Goal: Information Seeking & Learning: Find specific fact

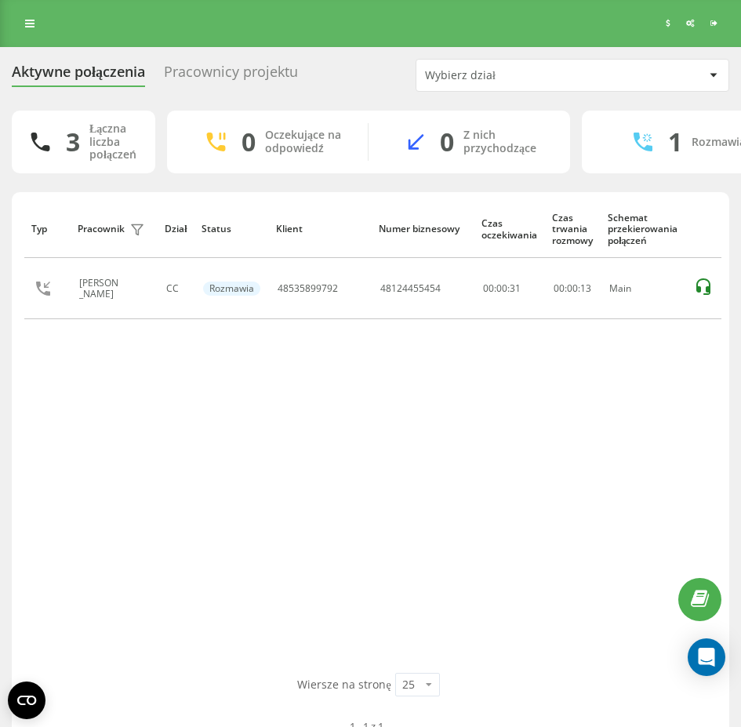
click at [582, 427] on div "Typ Pracownik filtra Dział Status Klient Numer biznesowy Czas oczekiwania Czas …" at bounding box center [370, 436] width 693 height 473
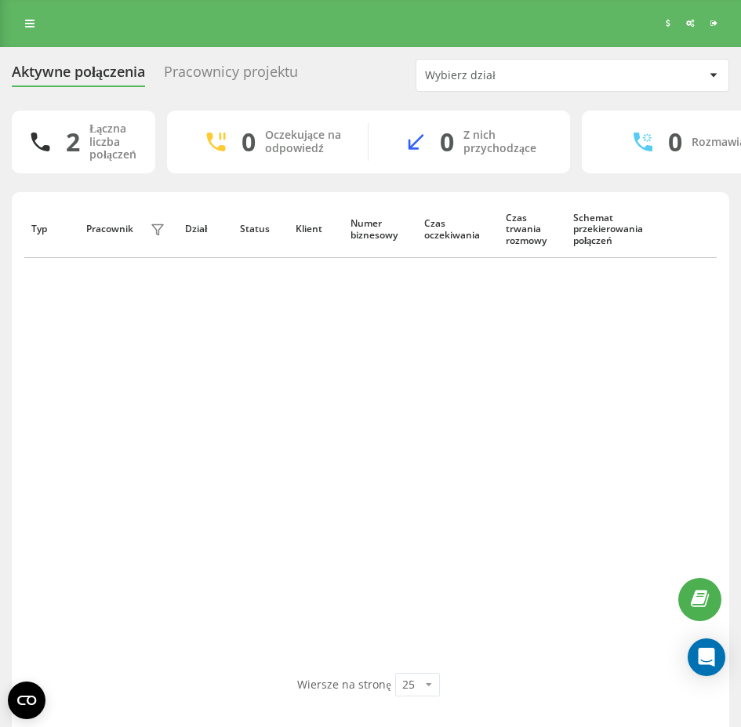
click at [431, 496] on div "Typ Pracownik filtra Dział Status Klient Numer biznesowy Czas oczekiwania Czas …" at bounding box center [370, 436] width 693 height 473
click at [590, 333] on div "Typ Pracownik filtra Dział Status Klient Numer biznesowy Czas oczekiwania Czas …" at bounding box center [370, 436] width 693 height 473
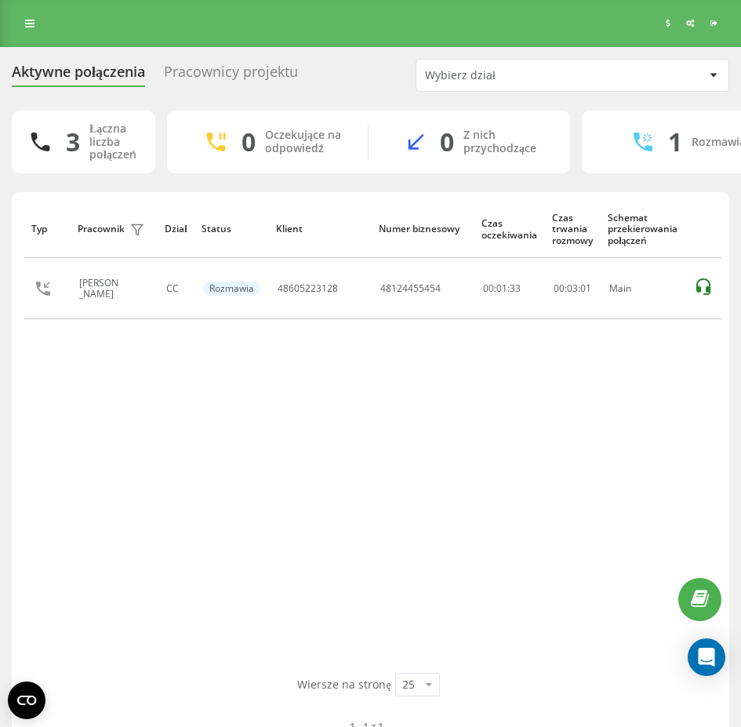
click at [283, 425] on div "Typ Pracownik filtra Dział Status Klient Numer biznesowy Czas oczekiwania Czas …" at bounding box center [370, 436] width 693 height 473
click at [151, 416] on div "Typ Pracownik filtra Dział Status Klient Numer biznesowy Czas oczekiwania Czas …" at bounding box center [370, 436] width 693 height 473
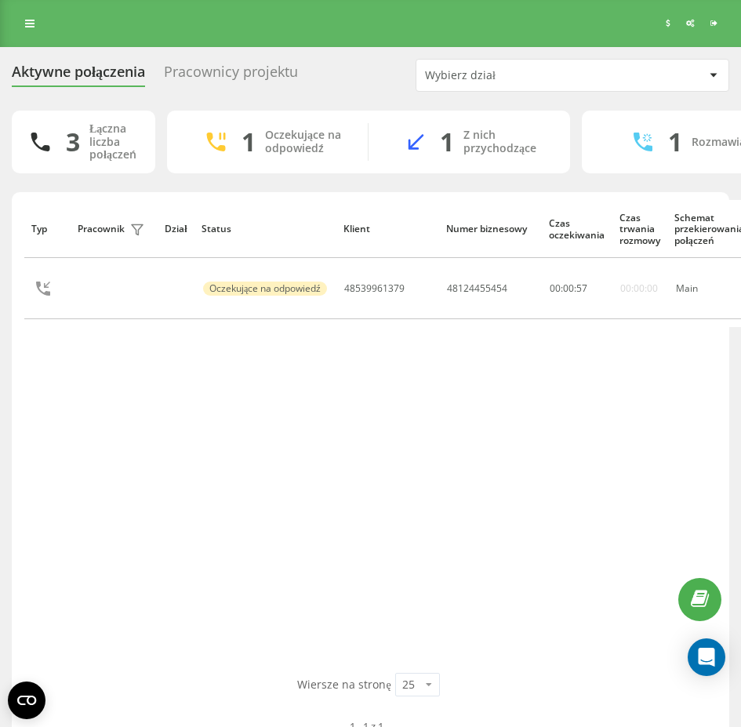
click at [409, 493] on div "Typ Pracownik filtra Dział Status Klient Numer biznesowy Czas oczekiwania Czas …" at bounding box center [370, 436] width 693 height 473
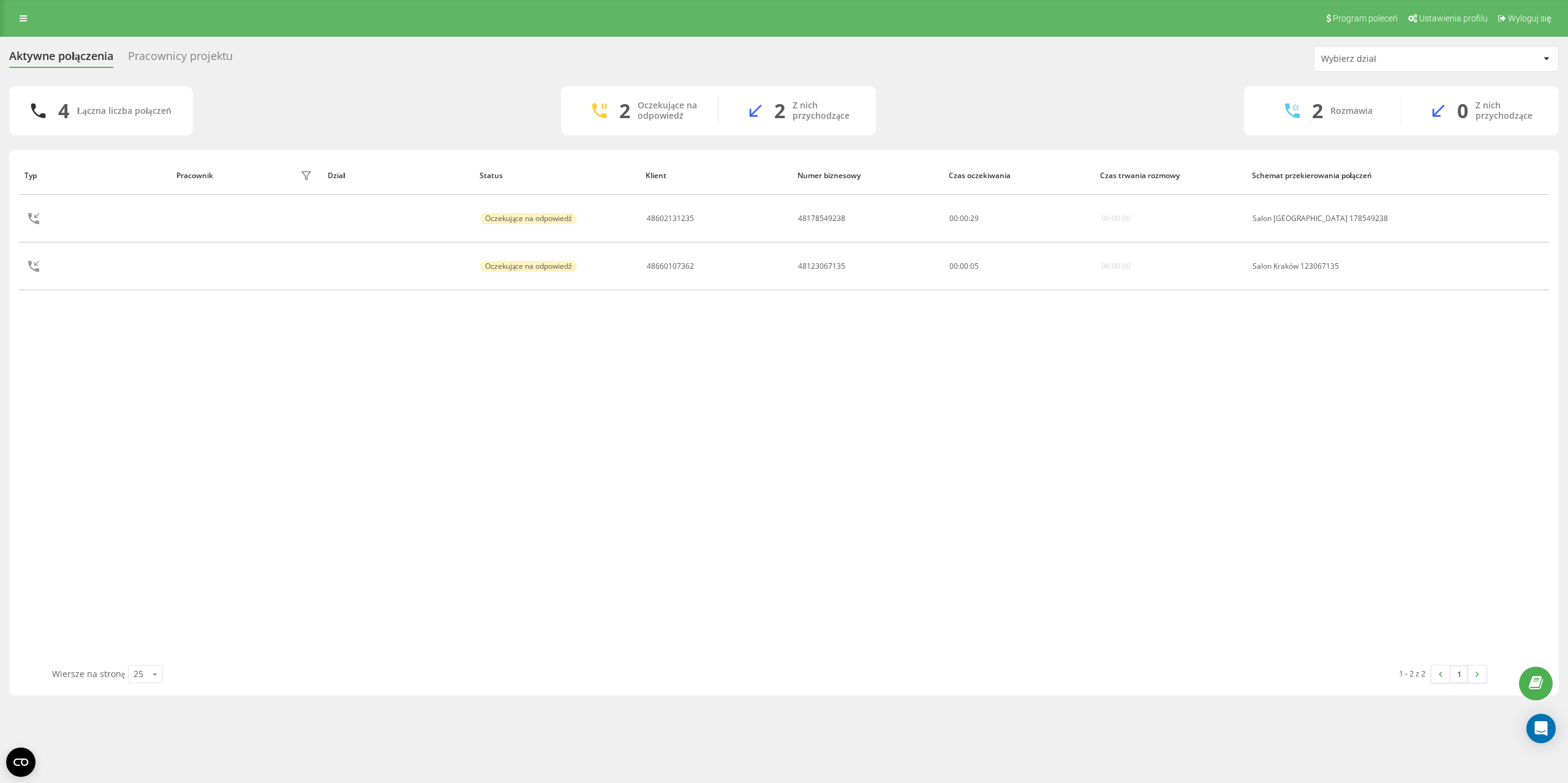
click at [514, 373] on div "Typ Pracownik filtra Dział Status Klient Numer biznesowy Czas oczekiwania Czas …" at bounding box center [783, 411] width 1530 height 509
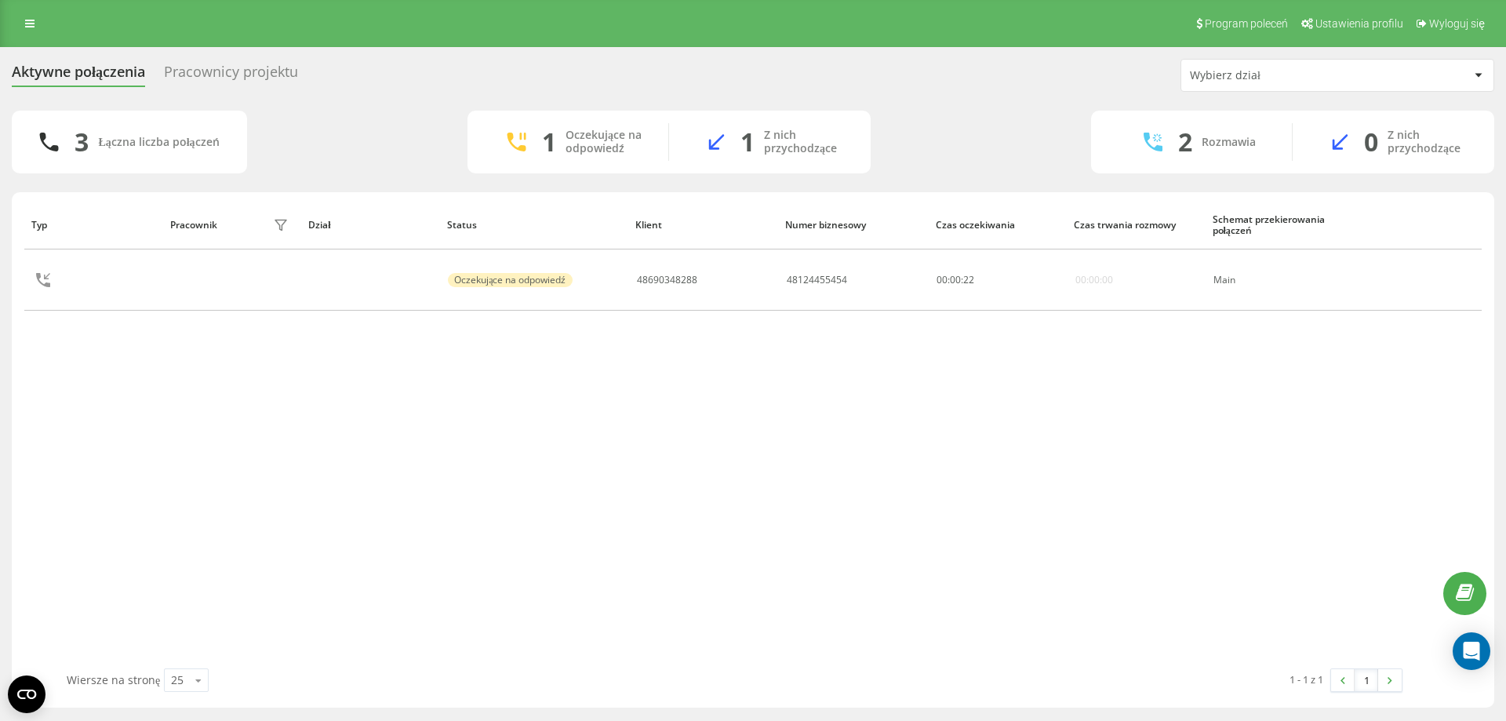
click at [199, 469] on div "Typ Pracownik filtra Dział Status Klient Numer biznesowy Czas oczekiwania Czas …" at bounding box center [752, 434] width 1457 height 468
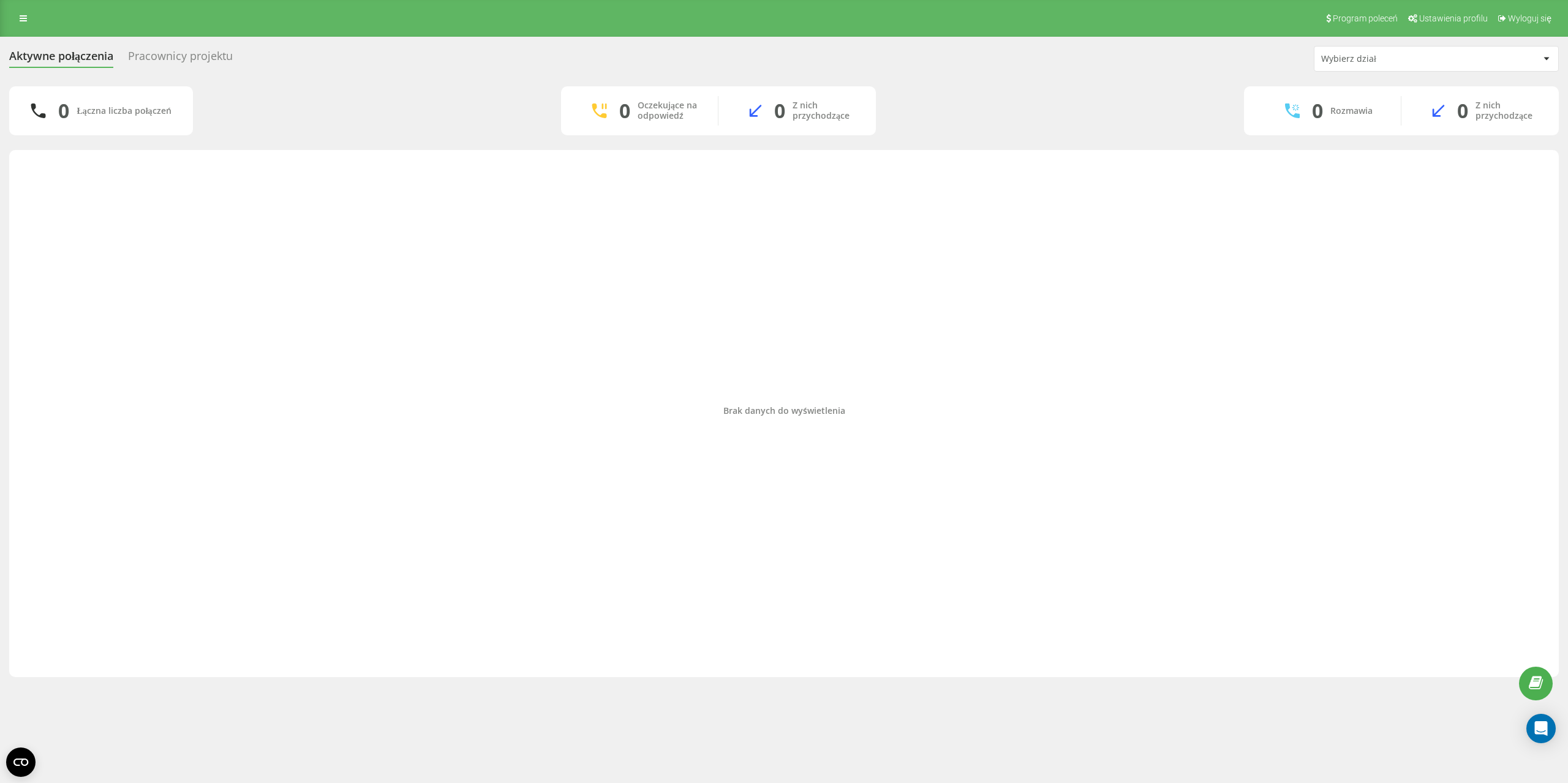
click at [28, 12] on link at bounding box center [23, 19] width 22 height 17
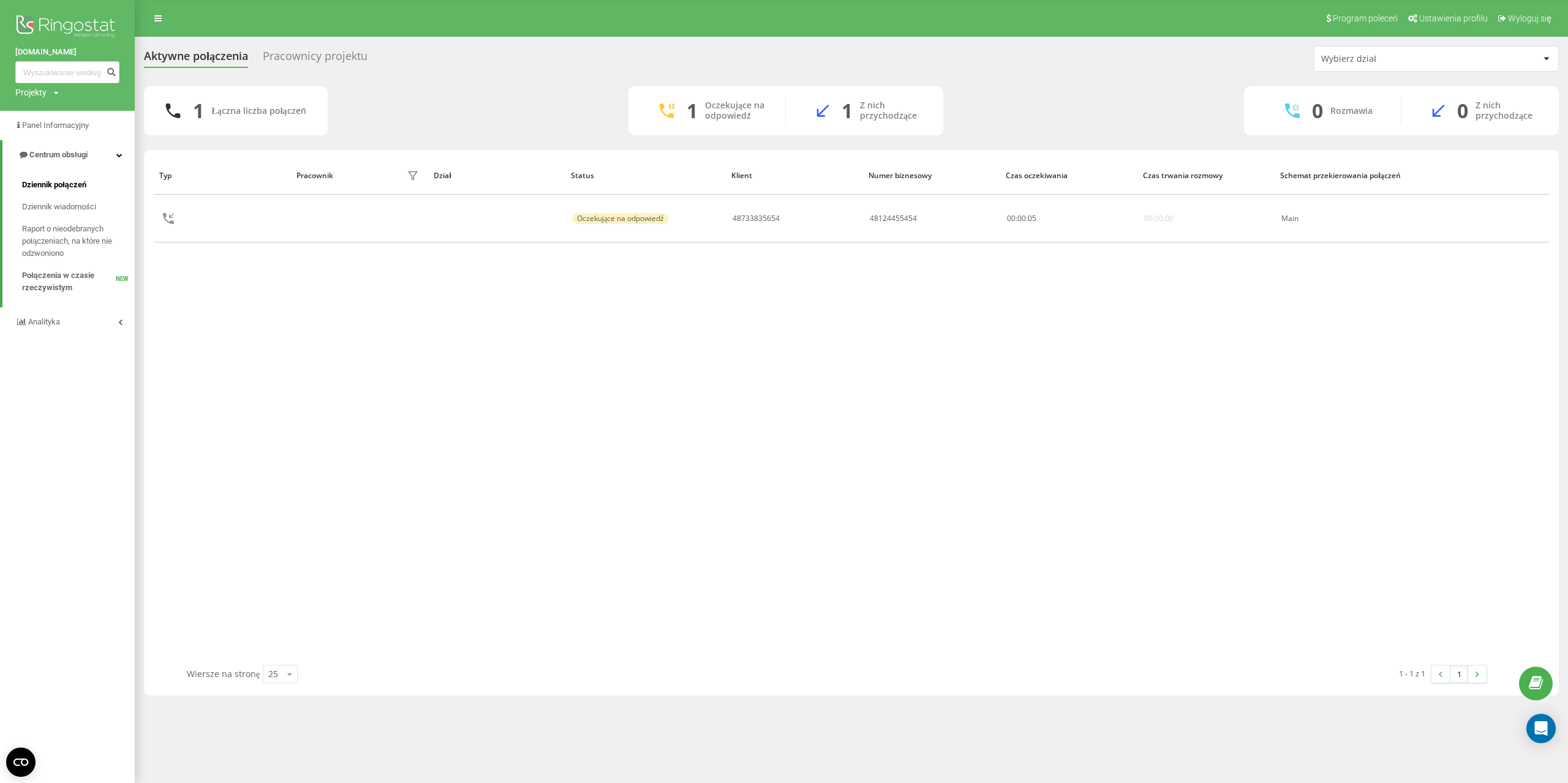
click at [59, 187] on span "Dziennik połączeń" at bounding box center [54, 185] width 64 height 12
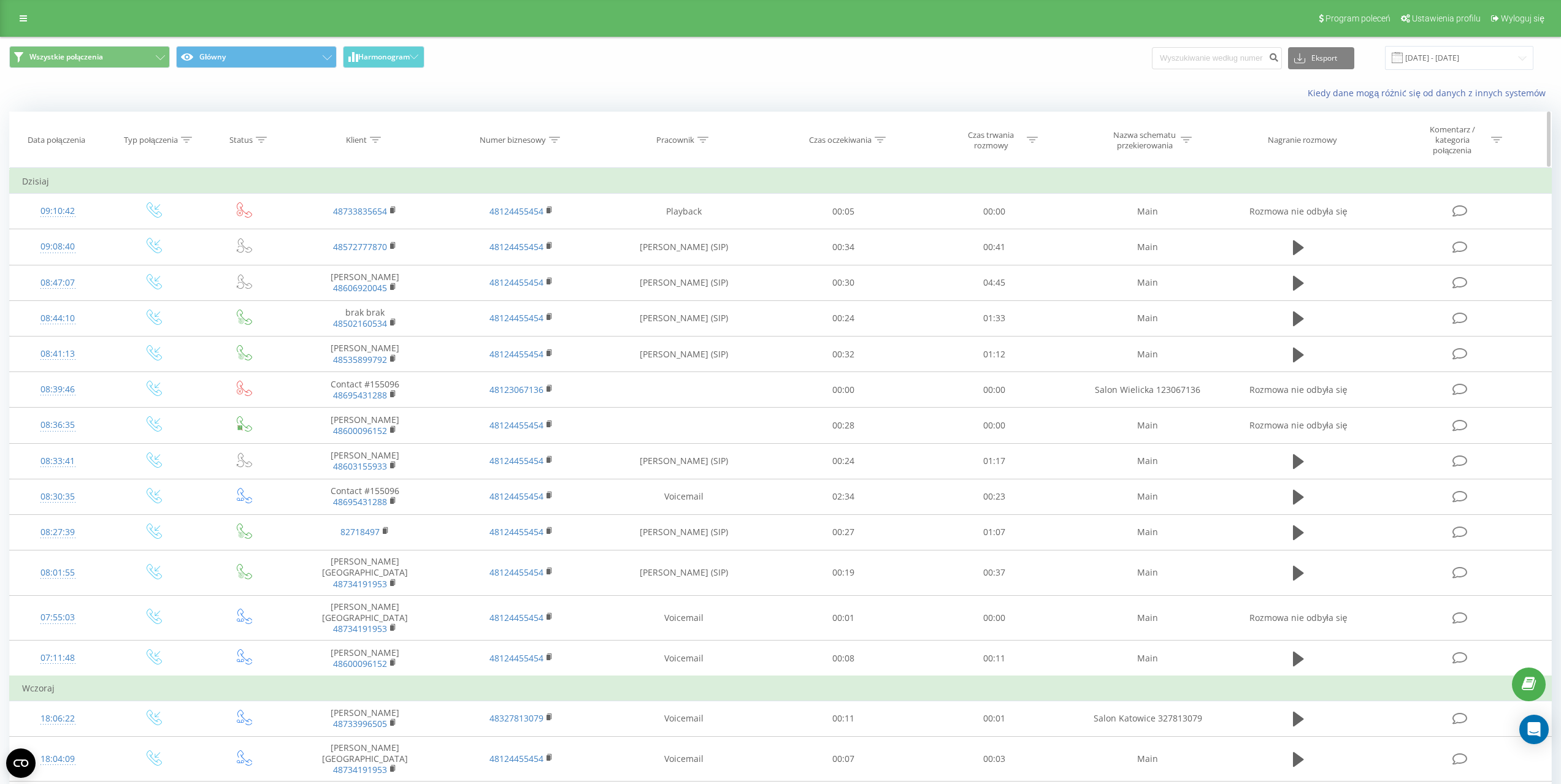
click at [374, 137] on icon at bounding box center [375, 140] width 11 height 6
click at [363, 224] on input "text" at bounding box center [365, 233] width 108 height 21
paste input "572777870"
click at [316, 234] on input "572777870" at bounding box center [365, 233] width 108 height 21
type input "48572777870"
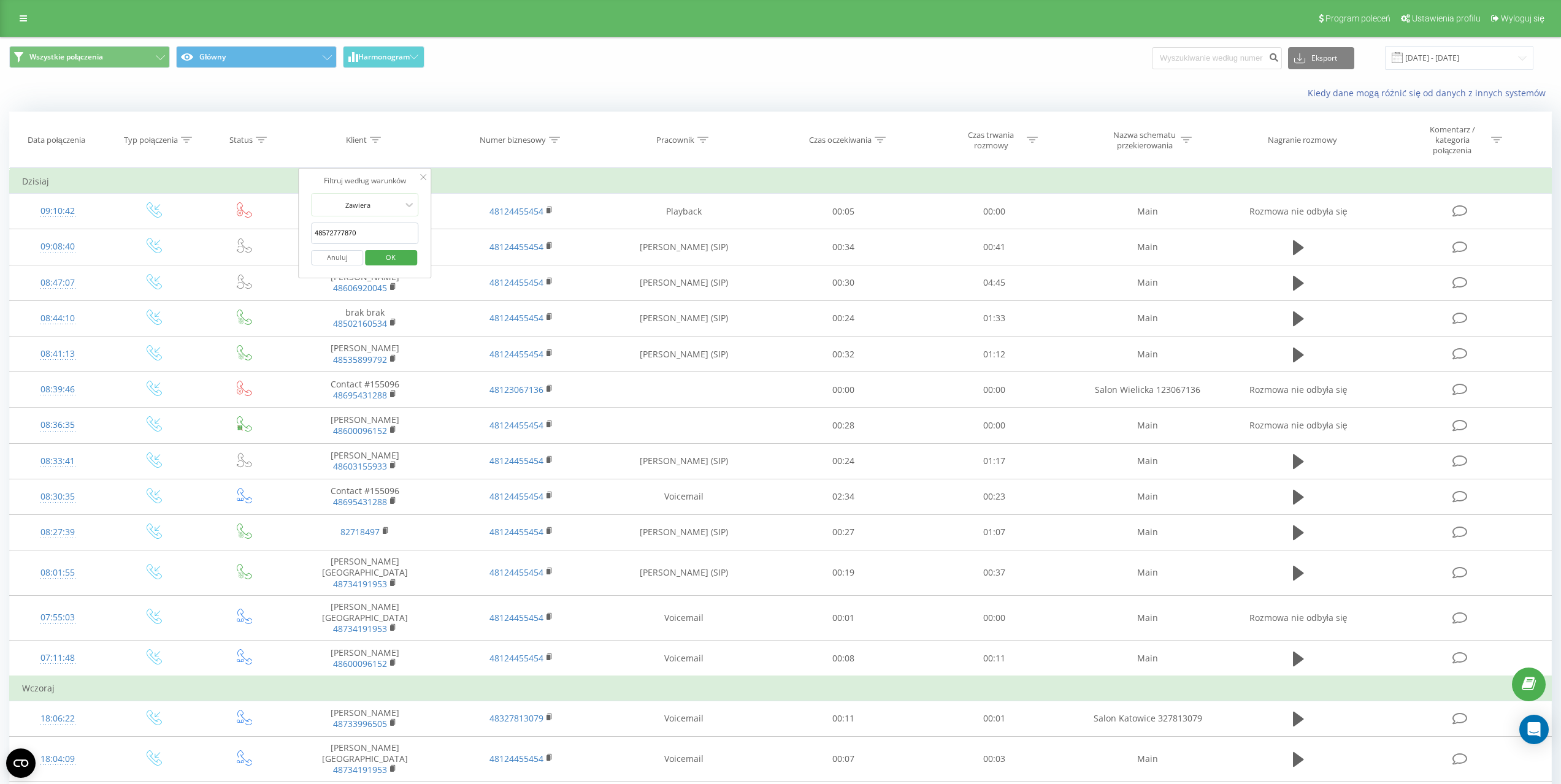
click button "OK" at bounding box center [391, 258] width 52 height 16
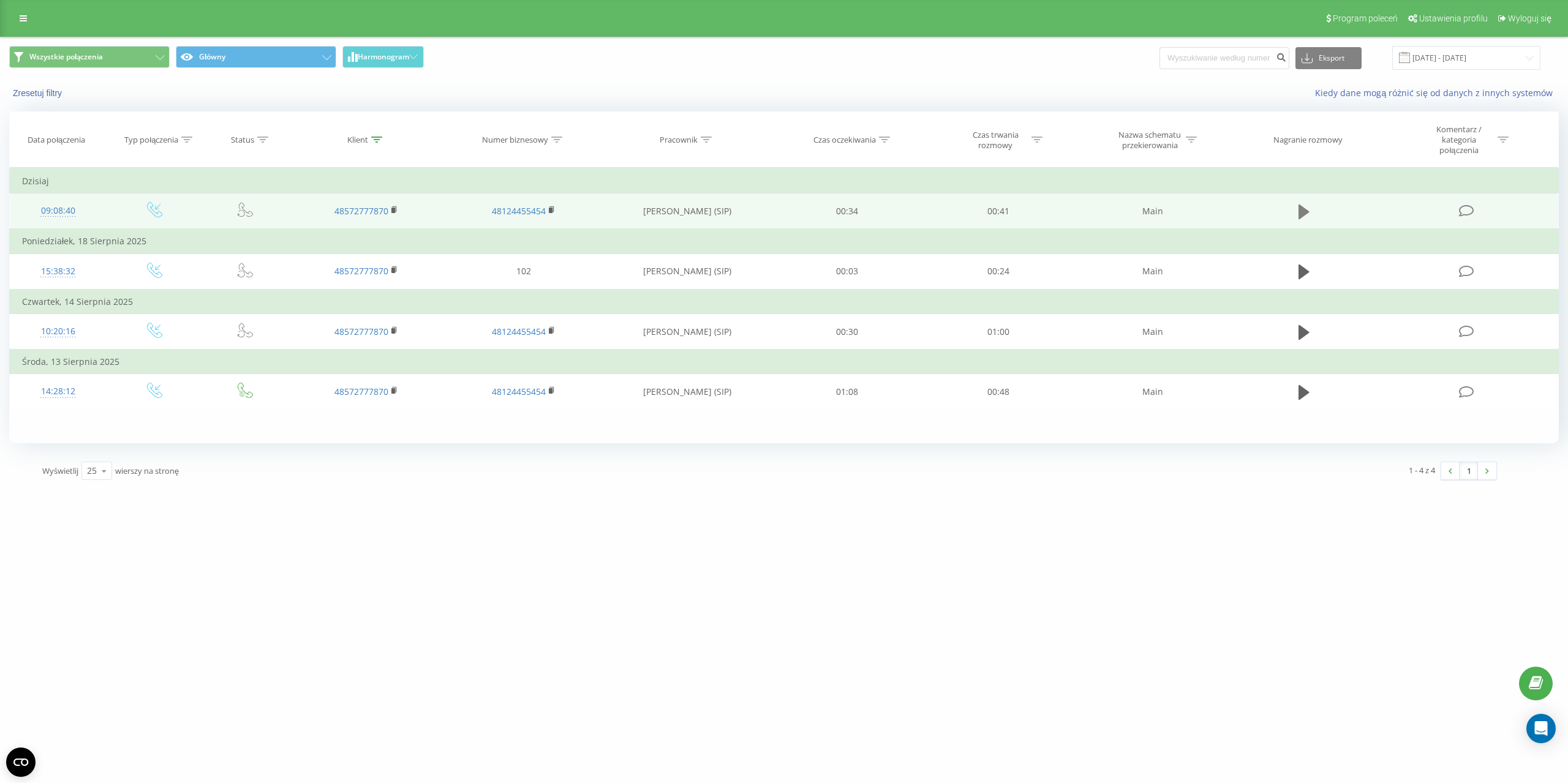
click at [1301, 211] on icon at bounding box center [1304, 212] width 11 height 15
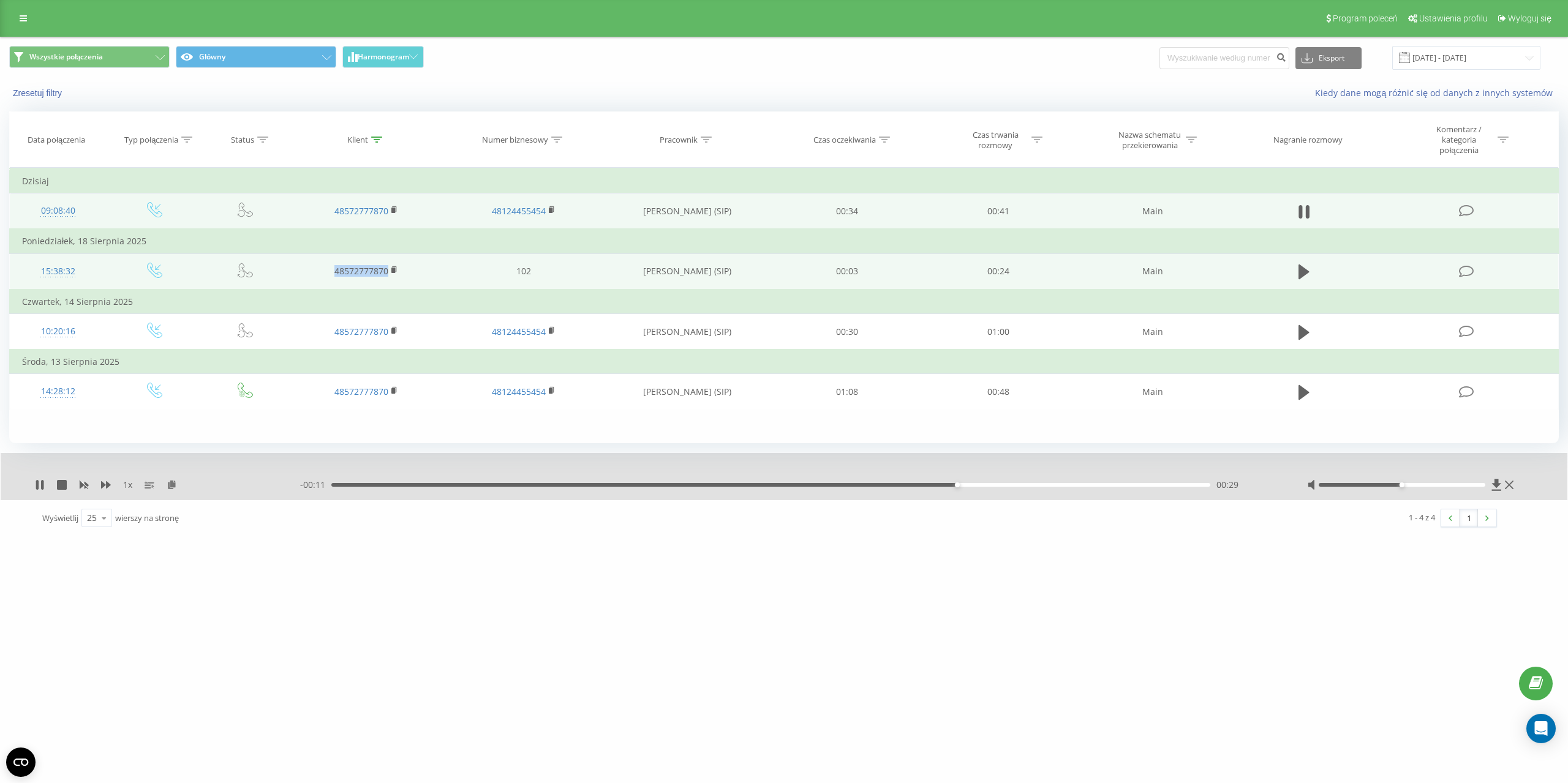
copy link "48572777870"
drag, startPoint x: 331, startPoint y: 271, endPoint x: 387, endPoint y: 276, distance: 56.2
click at [387, 276] on td "48572777870" at bounding box center [367, 272] width 158 height 36
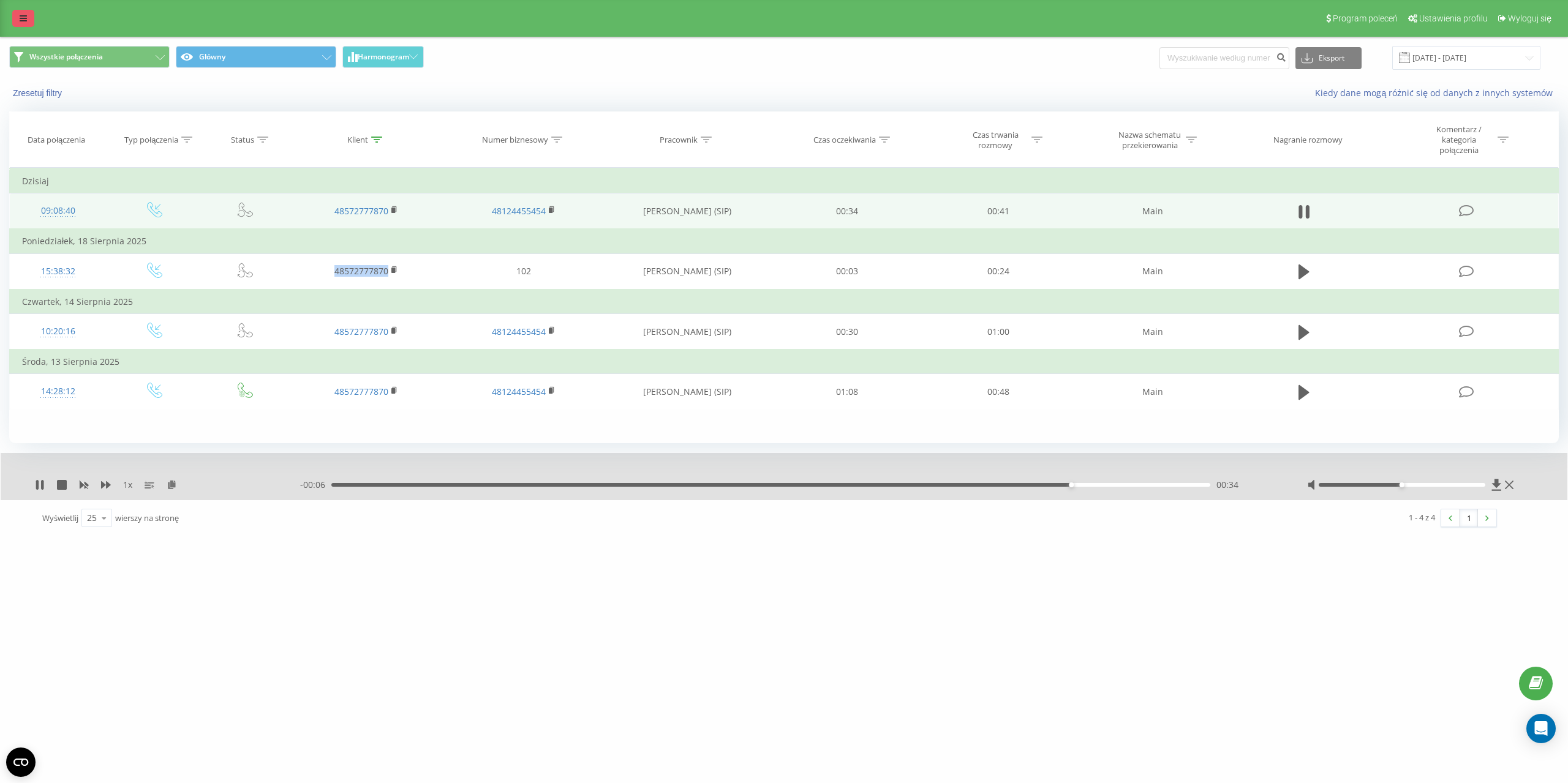
click at [33, 16] on link at bounding box center [23, 19] width 22 height 17
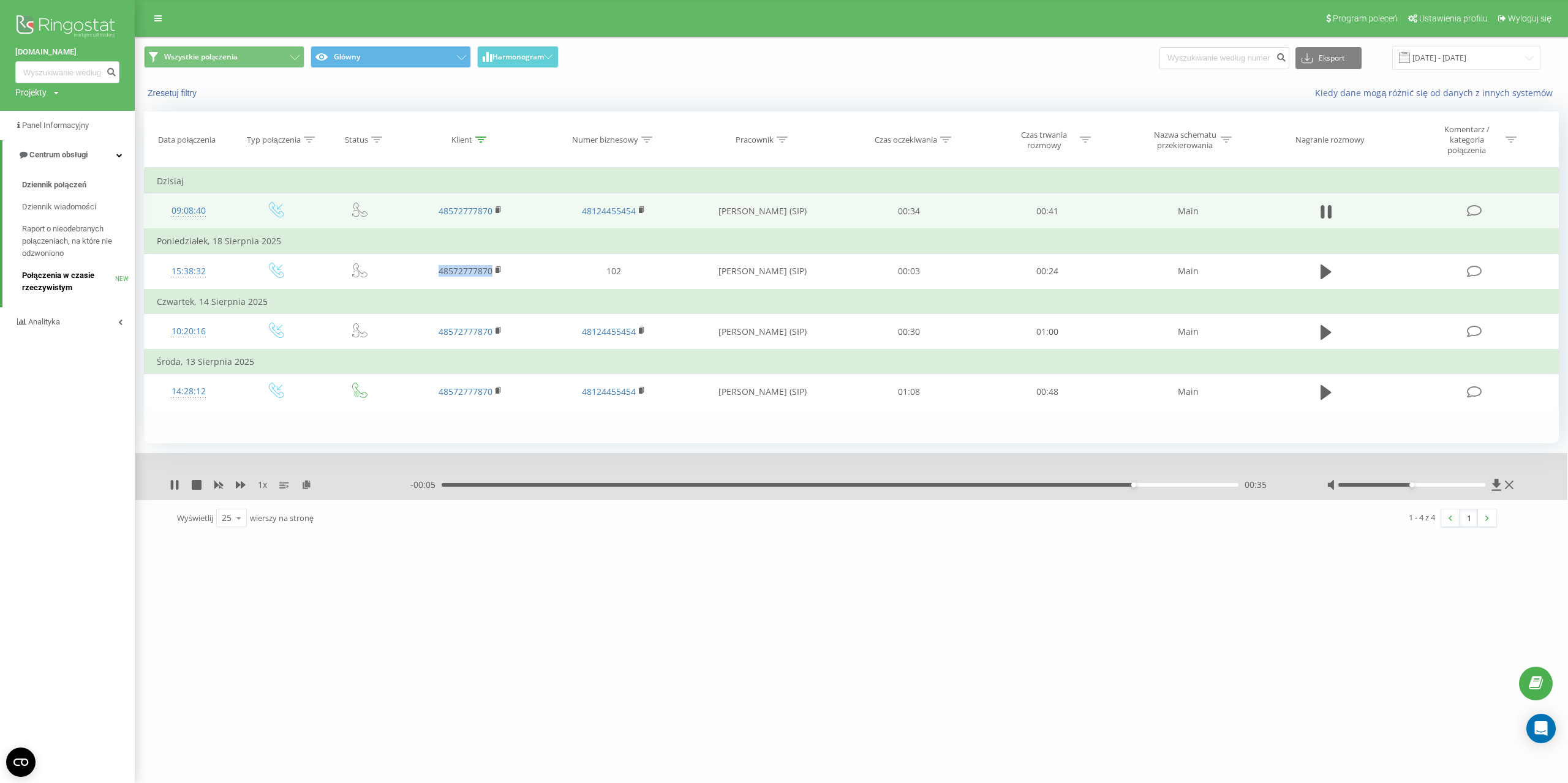
click at [80, 279] on span "Połączenia w czasie rzeczywistym" at bounding box center [68, 281] width 93 height 24
